Goal: Communication & Community: Answer question/provide support

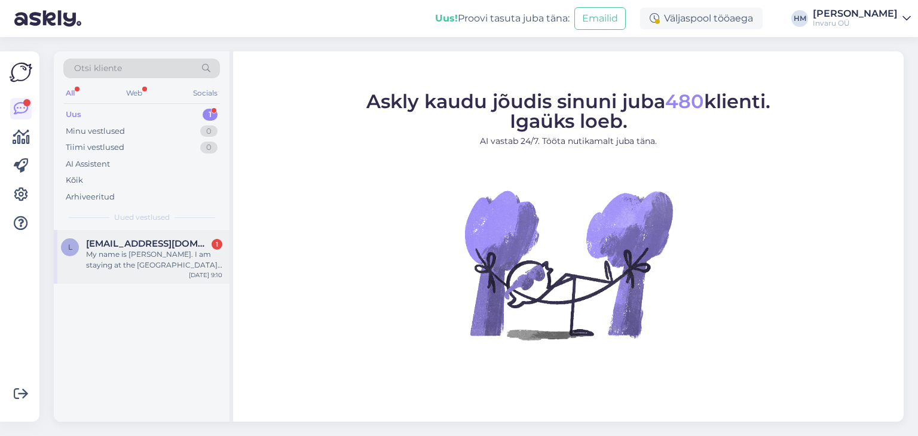
click at [110, 249] on div "My name is [PERSON_NAME]. I am staying at the [GEOGRAPHIC_DATA], and am hoping …" at bounding box center [154, 260] width 136 height 22
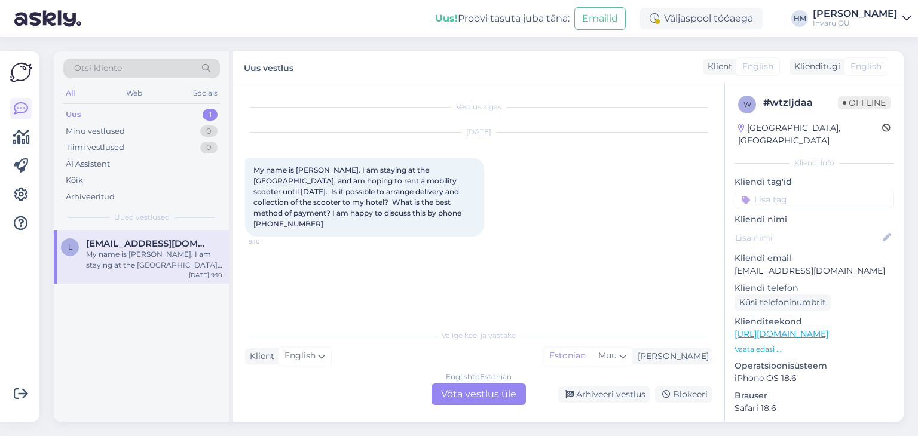
click at [478, 389] on div "English to Estonian Võta vestlus üle" at bounding box center [479, 395] width 94 height 22
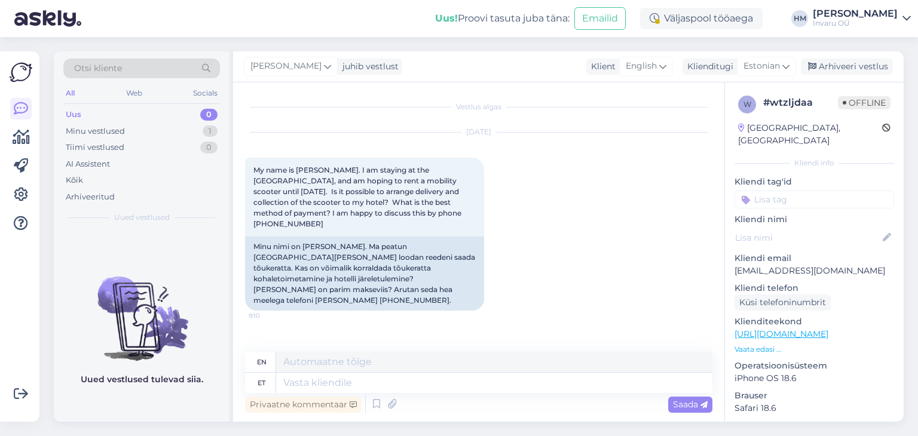
click at [825, 329] on link "[URL][DOMAIN_NAME]" at bounding box center [782, 334] width 94 height 11
drag, startPoint x: 809, startPoint y: 257, endPoint x: 733, endPoint y: 254, distance: 76.0
click at [733, 254] on div "w # wtzljdaa Offline [GEOGRAPHIC_DATA], [GEOGRAPHIC_DATA] Kliendi info Kliendi …" at bounding box center [814, 334] width 179 height 504
copy p "[EMAIL_ADDRESS][DOMAIN_NAME]"
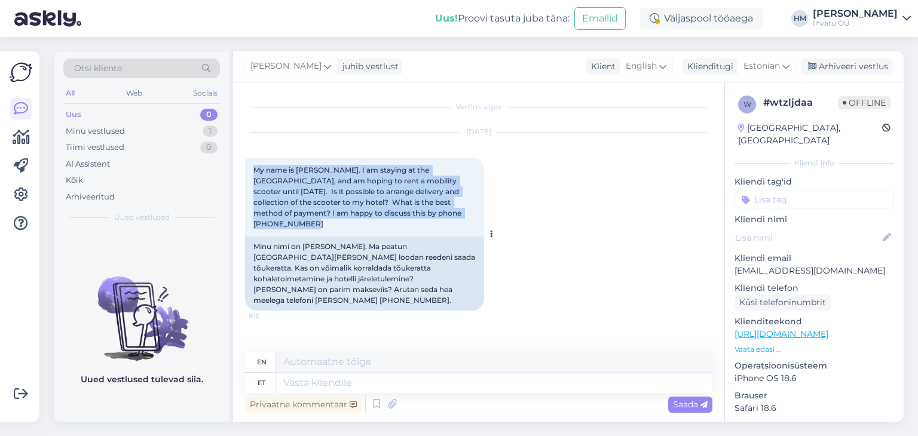
drag, startPoint x: 252, startPoint y: 163, endPoint x: 475, endPoint y: 219, distance: 229.5
click at [475, 219] on div "My name is [PERSON_NAME]. I am staying at the [GEOGRAPHIC_DATA], and am hoping …" at bounding box center [364, 197] width 239 height 79
copy span "My name is [PERSON_NAME]. I am staying at the [GEOGRAPHIC_DATA], and am hoping …"
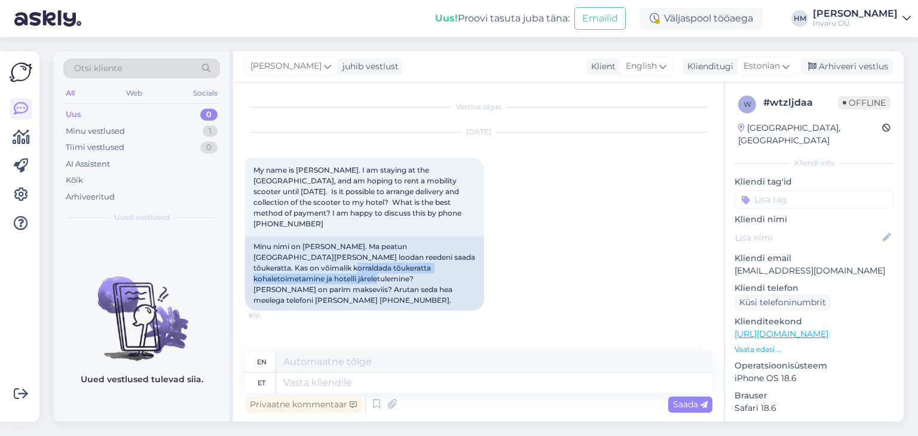
drag, startPoint x: 557, startPoint y: 254, endPoint x: 552, endPoint y: 265, distance: 12.6
click at [557, 252] on div "[DATE] My name is [PERSON_NAME]. I am staying at the [GEOGRAPHIC_DATA], and am …" at bounding box center [478, 222] width 467 height 204
drag, startPoint x: 404, startPoint y: 166, endPoint x: 473, endPoint y: 163, distance: 69.4
click at [473, 163] on div "My name is [PERSON_NAME]. I am staying at the [GEOGRAPHIC_DATA], and am hoping …" at bounding box center [364, 197] width 239 height 79
copy span "[GEOGRAPHIC_DATA],"
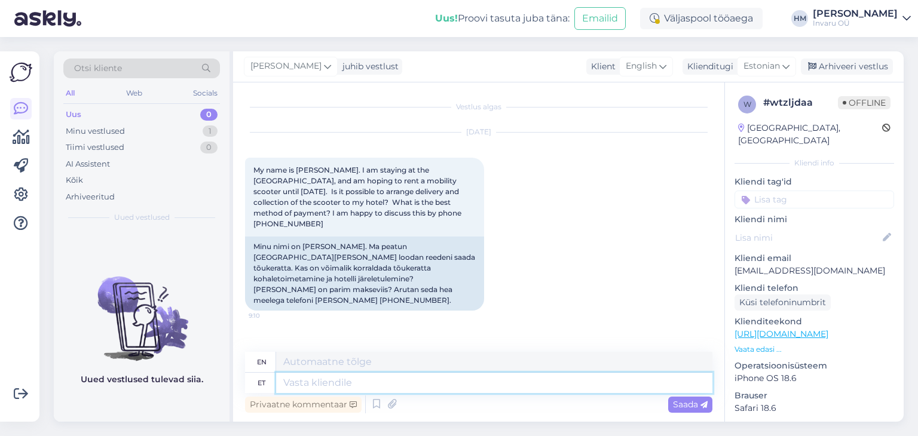
click at [317, 380] on textarea at bounding box center [494, 383] width 436 height 20
type textarea "Y"
type textarea "Tere!"
type textarea "Hello"
type textarea "Tere!"
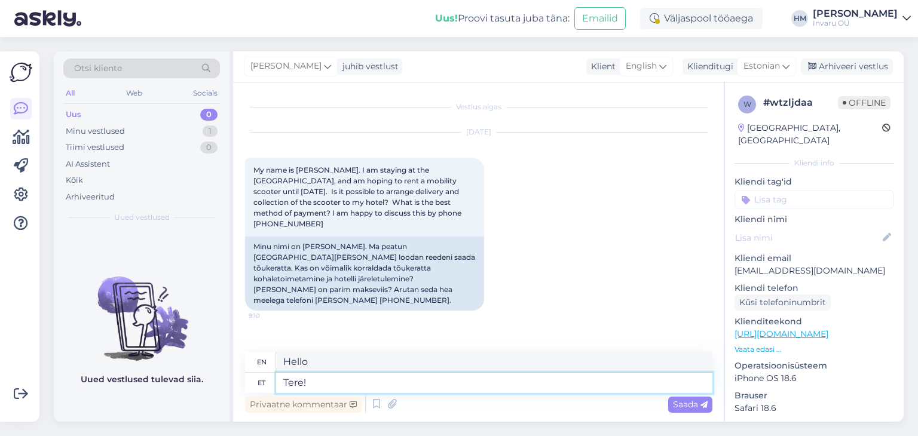
type textarea "Hello!"
type textarea "Tere! Vastasin T"
type textarea "Hello! I replied"
type textarea "Tere! Vastasin Teile me"
type textarea "Hello! I replied to you."
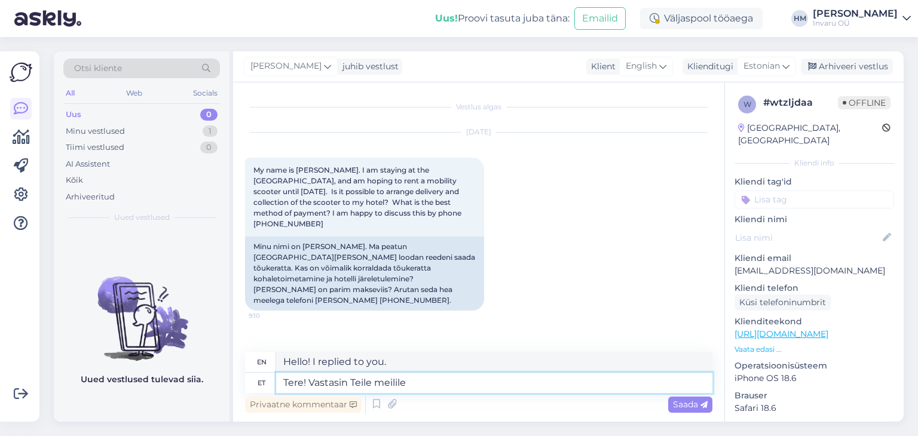
type textarea "Tere! Vastasin Teile meilile."
type textarea "Hello! I replied to your email."
type textarea "Tere! Vastasin Teile meilile."
click at [683, 402] on span "Saada" at bounding box center [690, 404] width 35 height 11
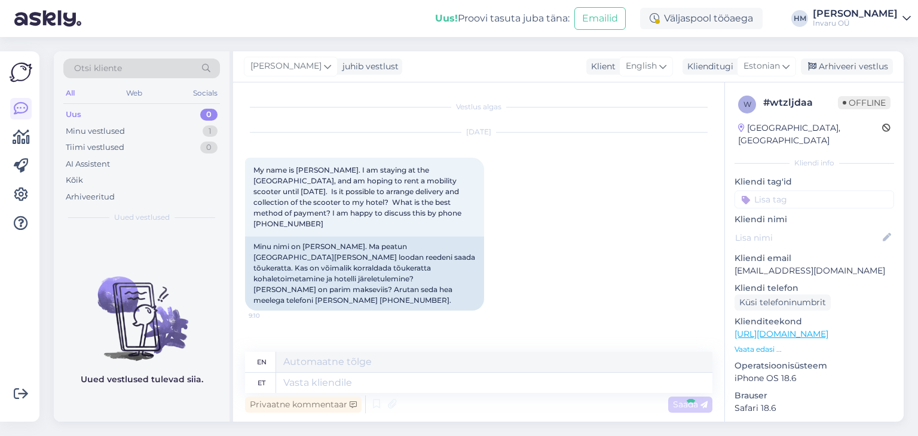
scroll to position [58, 0]
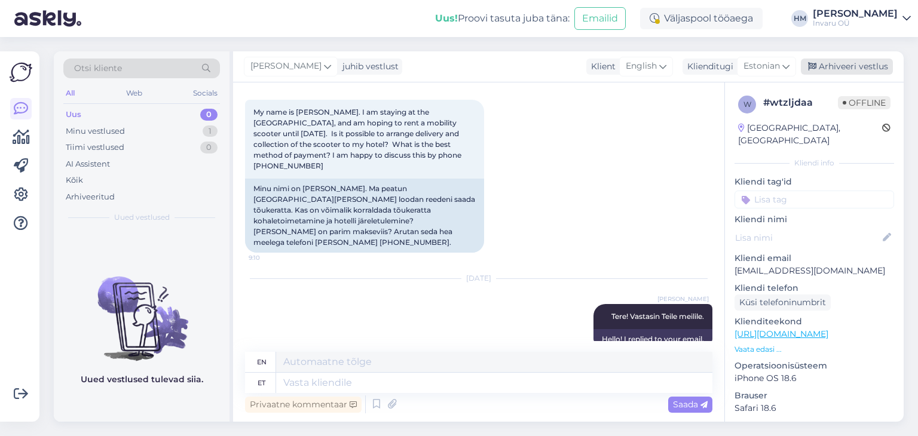
click at [846, 66] on div "Arhiveeri vestlus" at bounding box center [847, 67] width 92 height 16
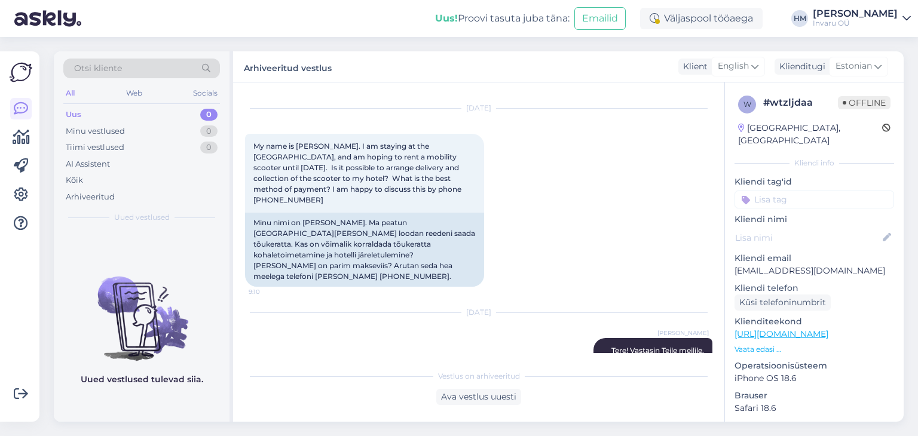
scroll to position [46, 0]
